Goal: Task Accomplishment & Management: Use online tool/utility

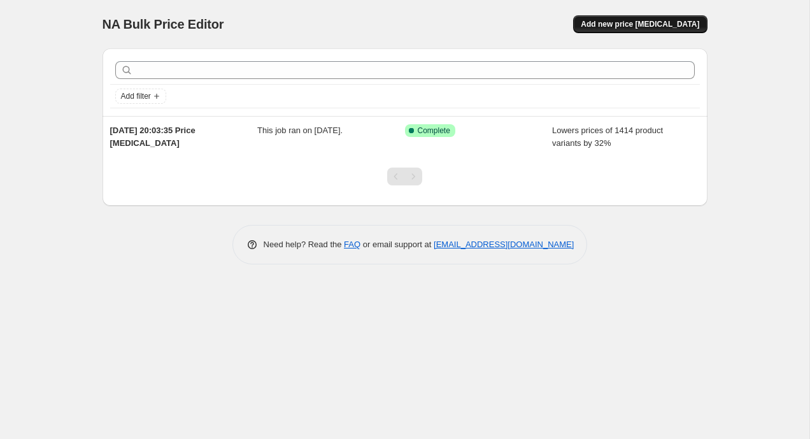
click at [643, 30] on button "Add new price [MEDICAL_DATA]" at bounding box center [640, 24] width 134 height 18
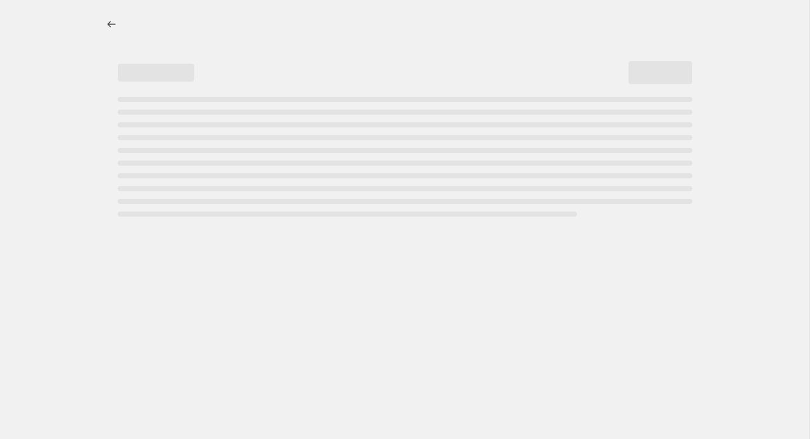
select select "percentage"
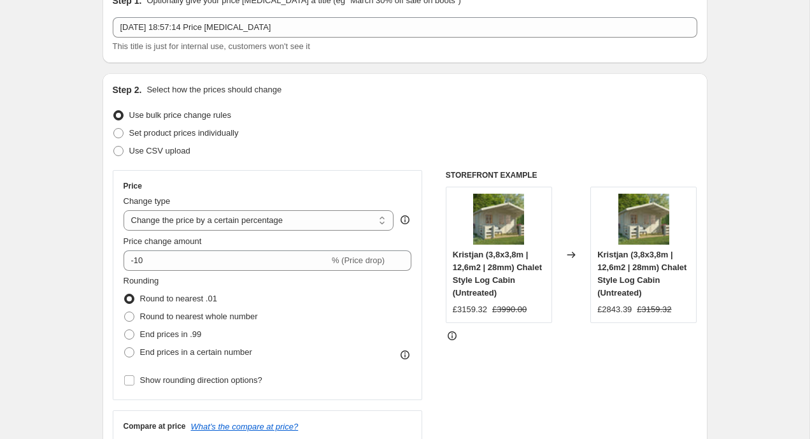
scroll to position [75, 0]
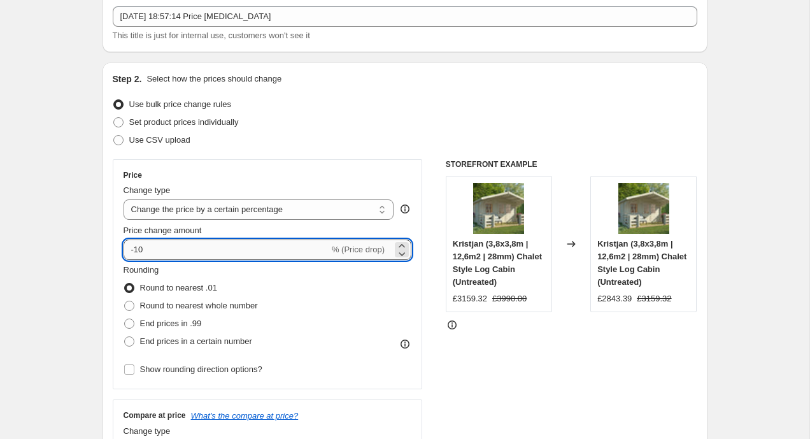
click at [206, 245] on input "-10" at bounding box center [227, 249] width 206 height 20
type input "-1"
type input "-34"
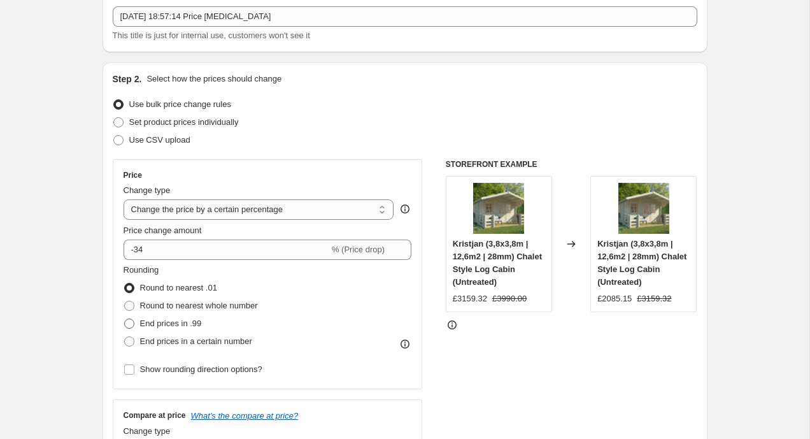
click at [169, 325] on span "End prices in .99" at bounding box center [171, 323] width 62 height 10
click at [125, 319] on input "End prices in .99" at bounding box center [124, 318] width 1 height 1
radio input "true"
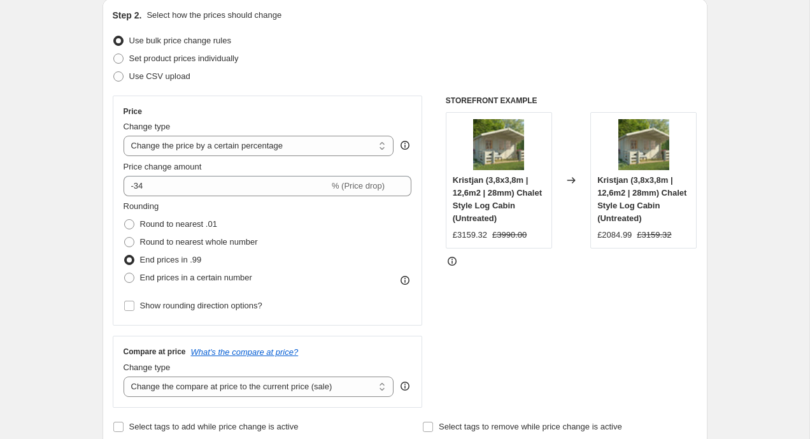
scroll to position [141, 0]
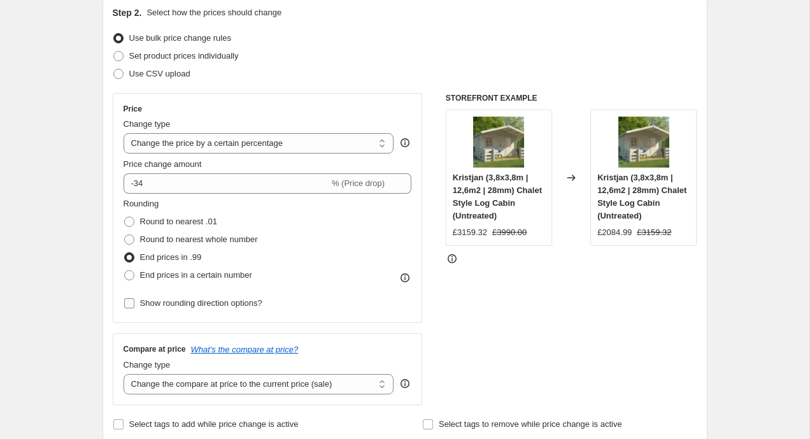
click at [162, 305] on span "Show rounding direction options?" at bounding box center [201, 303] width 122 height 10
click at [134, 305] on input "Show rounding direction options?" at bounding box center [129, 303] width 10 height 10
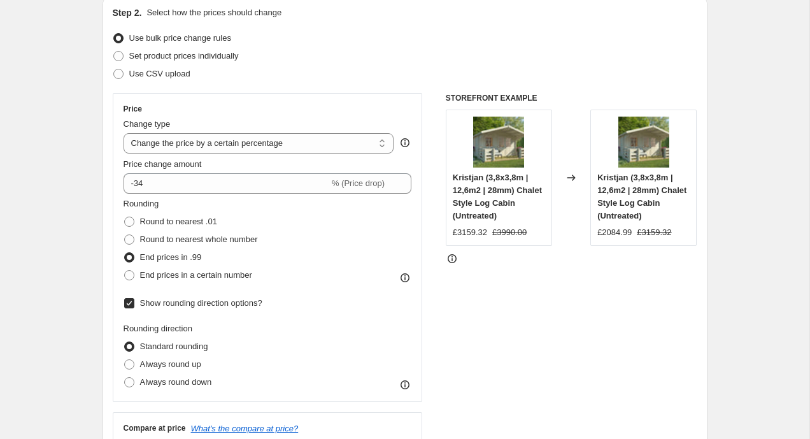
click at [183, 306] on span "Show rounding direction options?" at bounding box center [201, 303] width 122 height 10
click at [134, 306] on input "Show rounding direction options?" at bounding box center [129, 303] width 10 height 10
checkbox input "false"
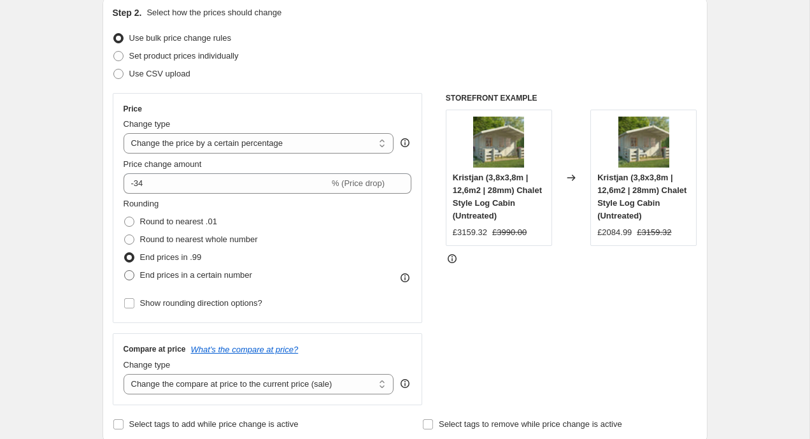
click at [159, 276] on span "End prices in a certain number" at bounding box center [196, 275] width 112 height 10
click at [125, 271] on input "End prices in a certain number" at bounding box center [124, 270] width 1 height 1
radio input "true"
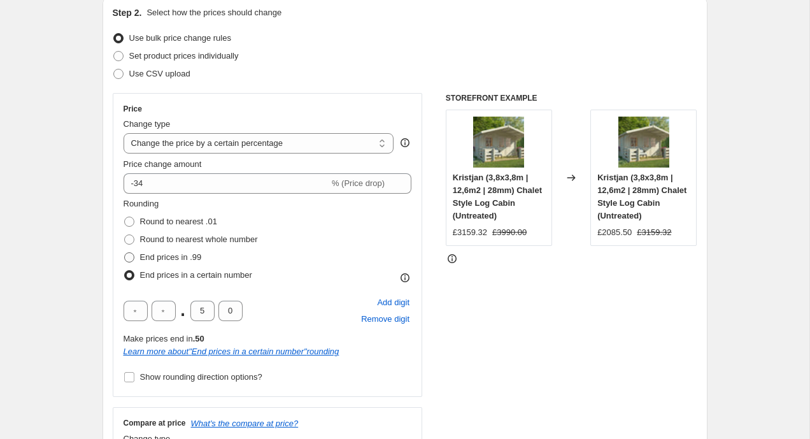
click at [141, 259] on span "End prices in .99" at bounding box center [171, 257] width 62 height 10
click at [125, 253] on input "End prices in .99" at bounding box center [124, 252] width 1 height 1
radio input "true"
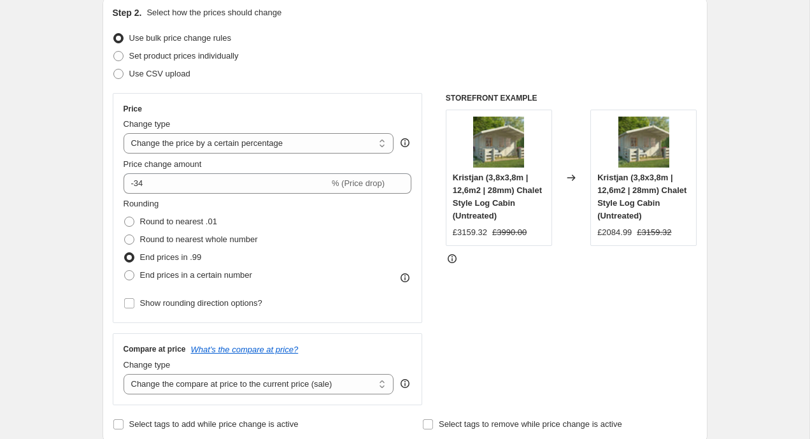
scroll to position [218, 0]
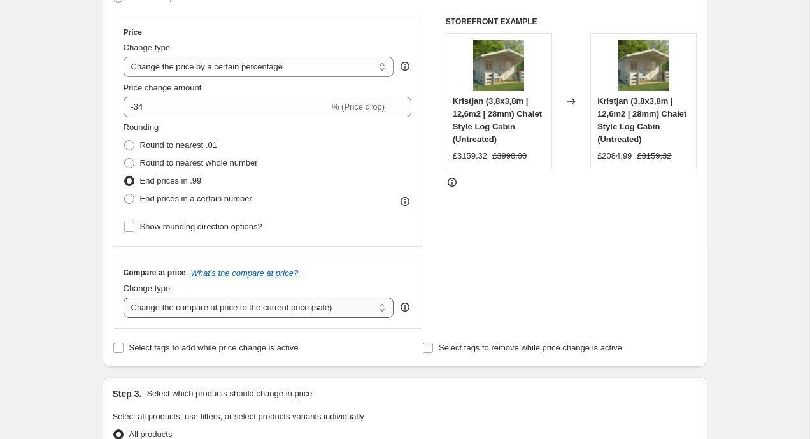
click at [175, 313] on select "Change the compare at price to the current price (sale) Change the compare at p…" at bounding box center [259, 307] width 271 height 20
select select "remove"
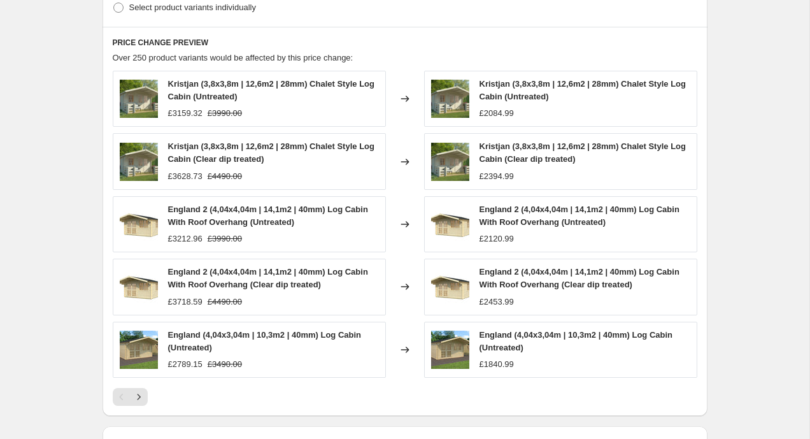
scroll to position [855, 0]
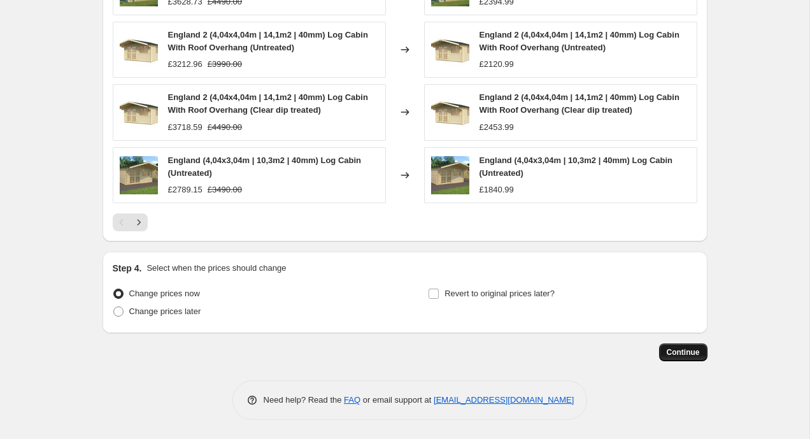
click at [689, 350] on span "Continue" at bounding box center [683, 352] width 33 height 10
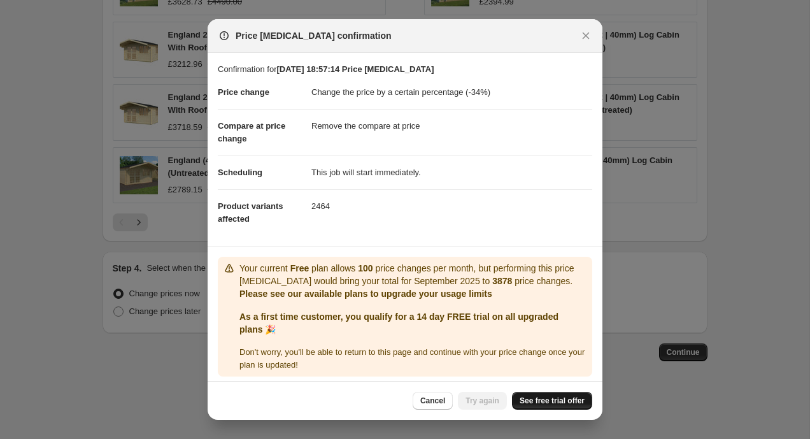
click at [573, 398] on span "See free trial offer" at bounding box center [552, 401] width 65 height 10
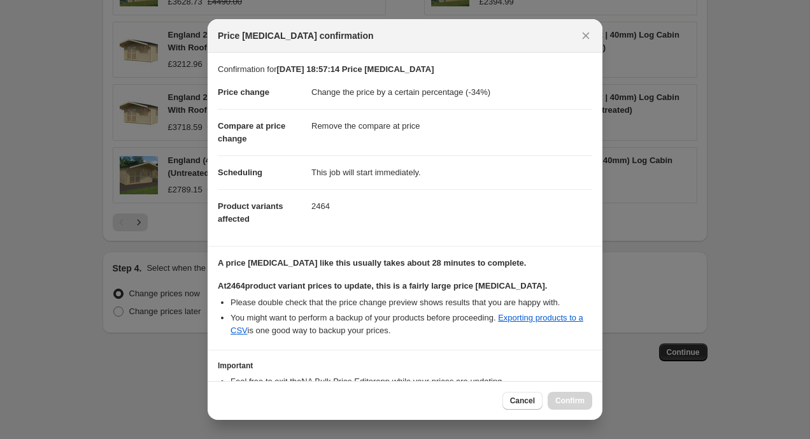
scroll to position [89, 0]
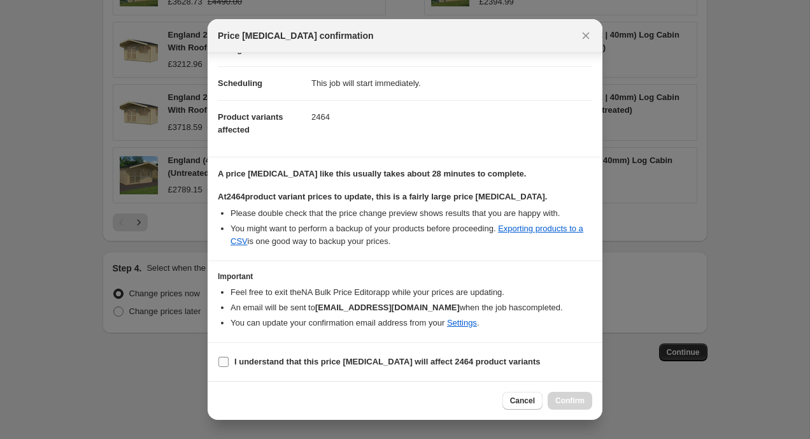
click at [327, 366] on b "I understand that this price change job will affect 2464 product variants" at bounding box center [387, 362] width 306 height 10
click at [229, 366] on input "I understand that this price change job will affect 2464 product variants" at bounding box center [223, 362] width 10 height 10
checkbox input "true"
click at [572, 407] on button "Confirm" at bounding box center [570, 401] width 45 height 18
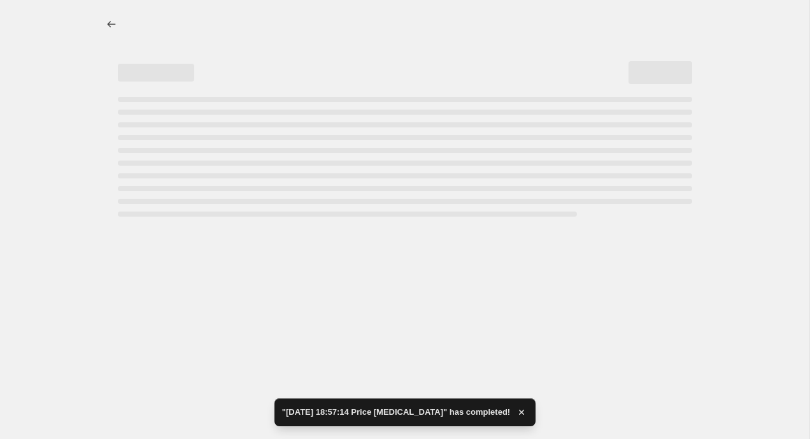
select select "percentage"
select select "remove"
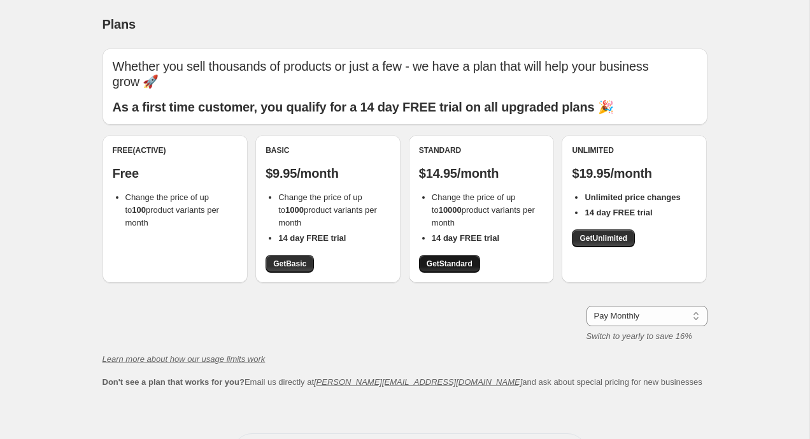
click at [464, 255] on link "Get Standard" at bounding box center [449, 264] width 61 height 18
